Goal: Task Accomplishment & Management: Manage account settings

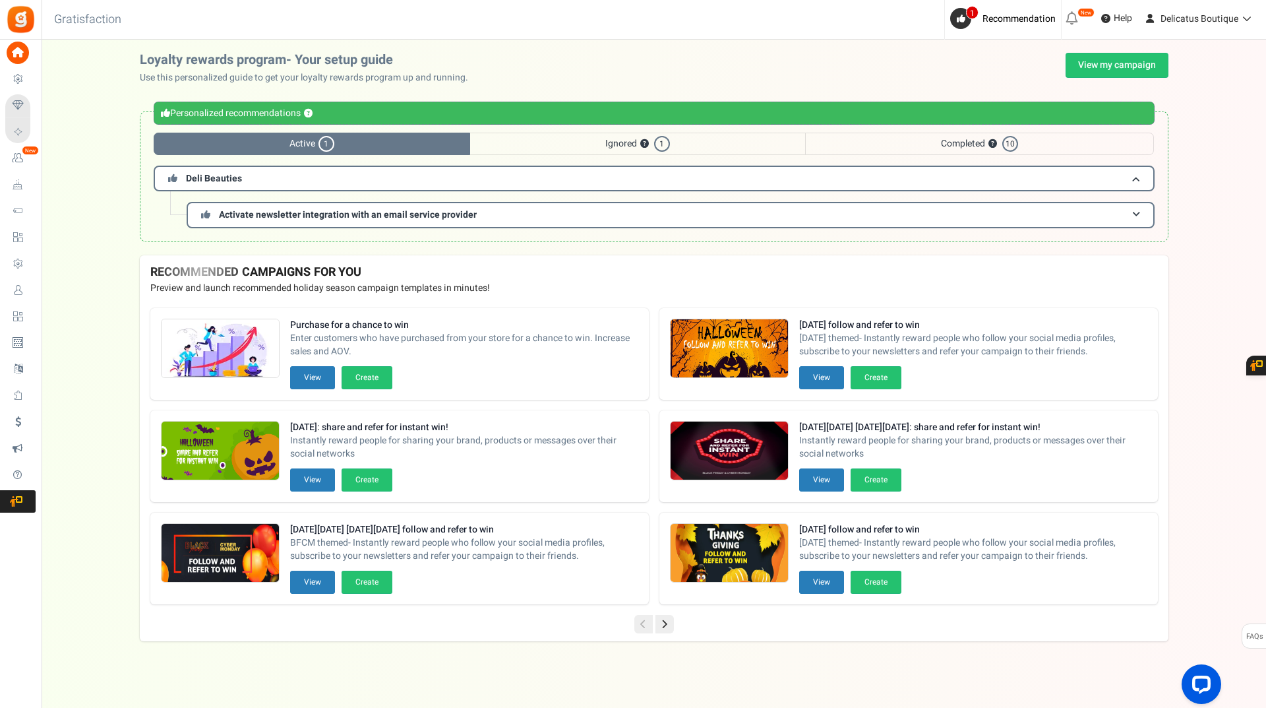
click at [143, 356] on div "Purchase for a chance to win Enter customers who have purchased from your store…" at bounding box center [654, 455] width 1029 height 317
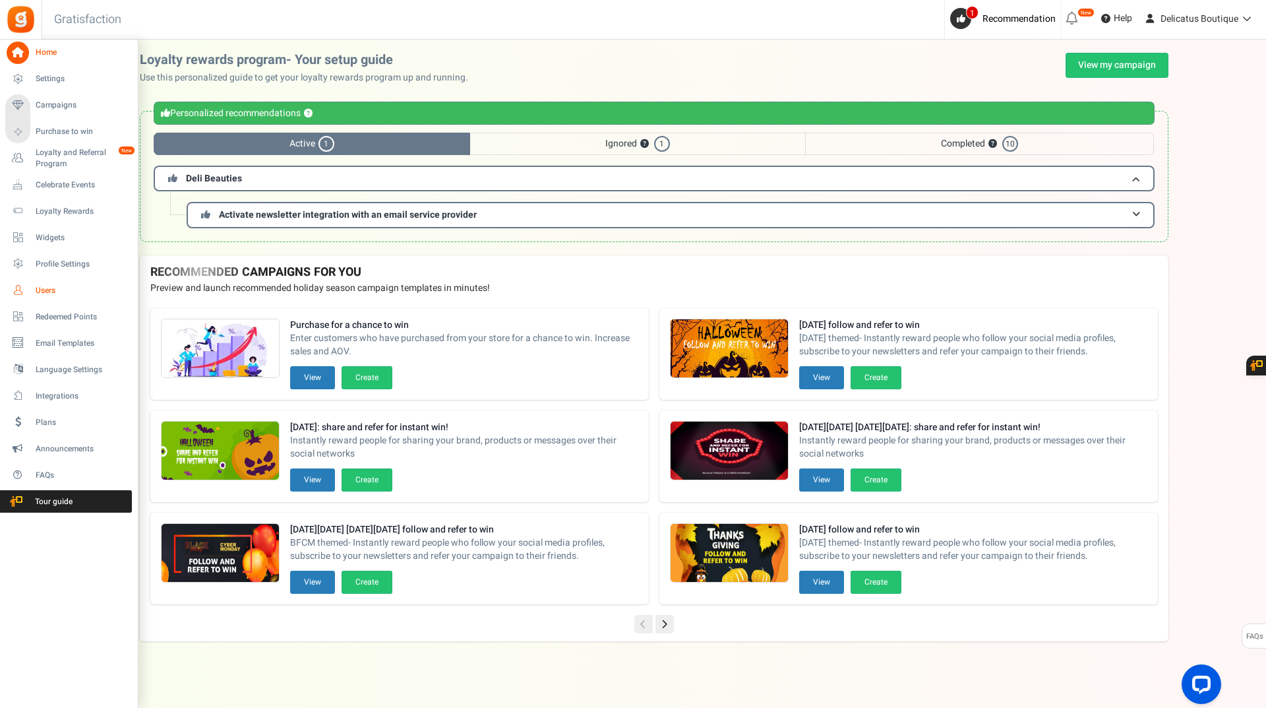
click at [30, 288] on link "Users" at bounding box center [68, 290] width 127 height 22
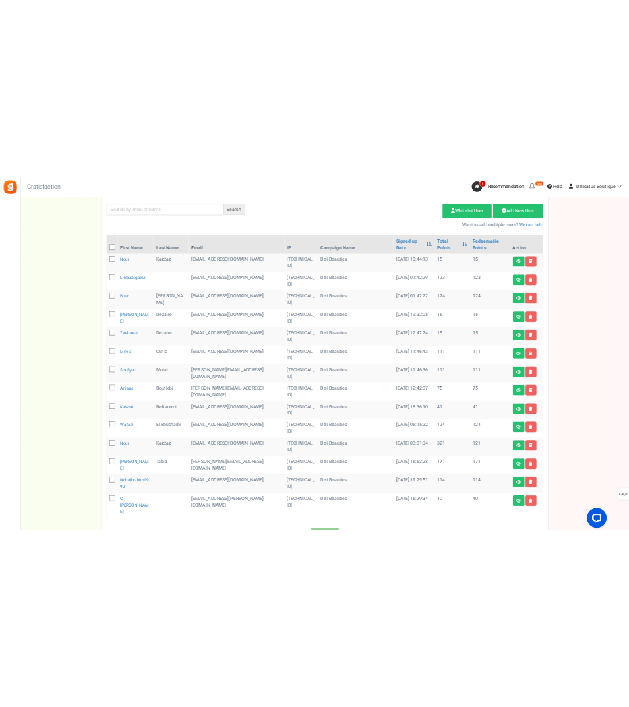
scroll to position [124, 0]
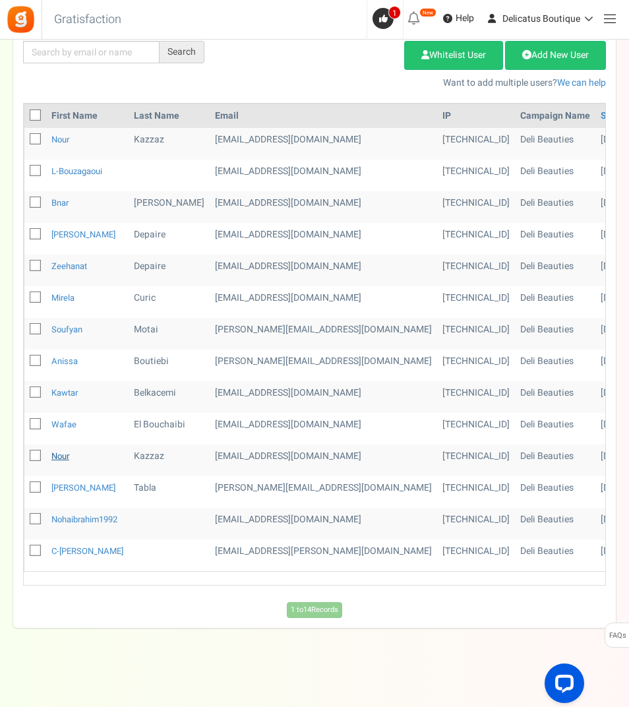
click at [63, 452] on link "Nour" at bounding box center [60, 456] width 18 height 13
